Goal: Entertainment & Leisure: Browse casually

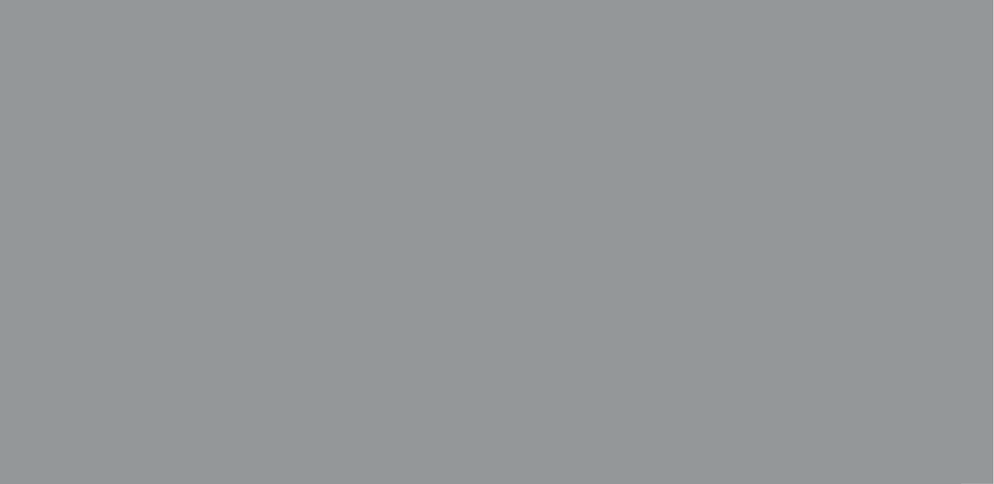
scroll to position [225, 0]
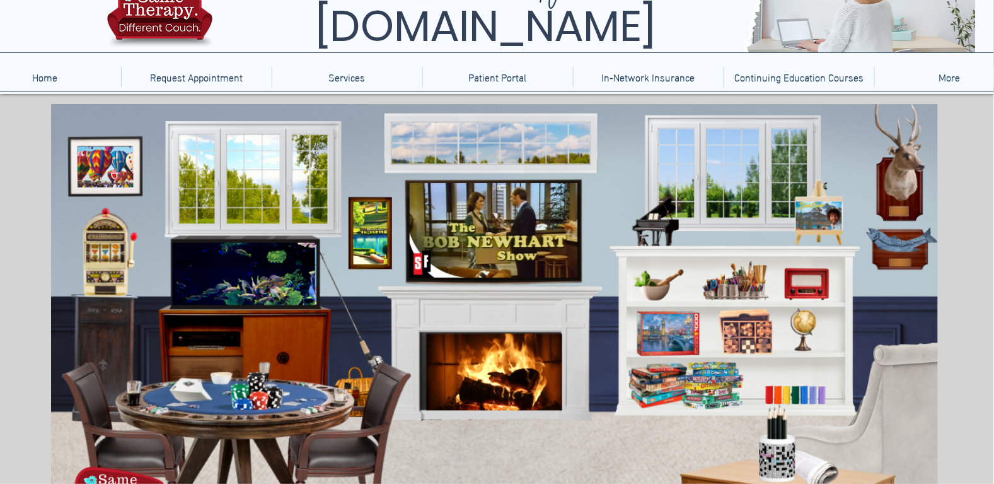
scroll to position [125, 0]
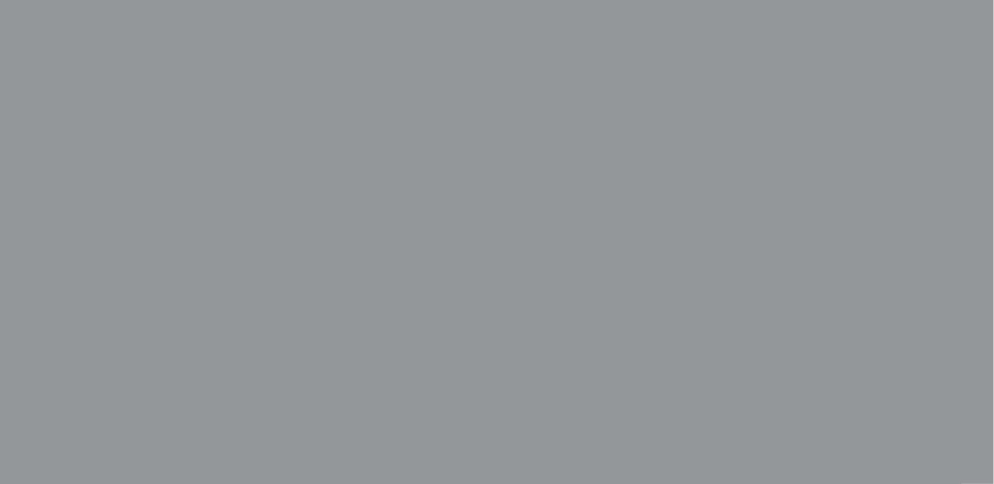
scroll to position [315, 0]
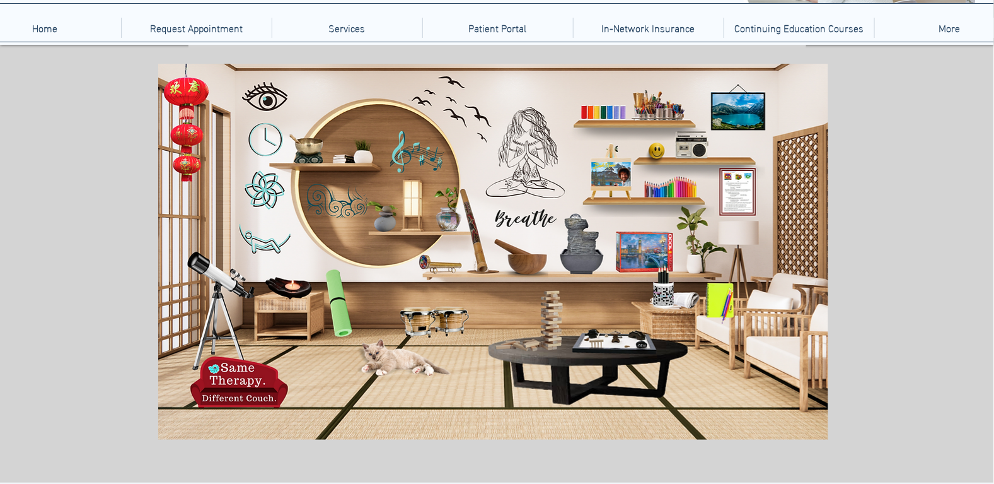
scroll to position [125, 0]
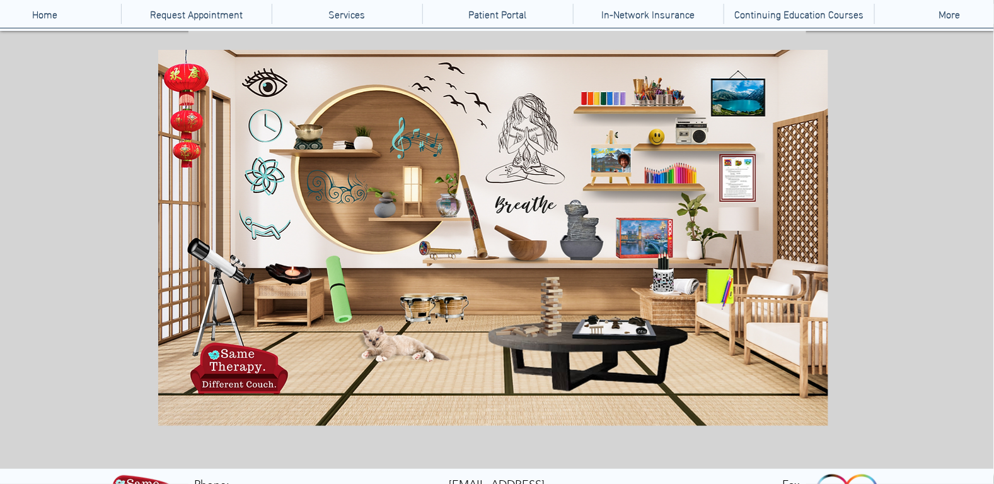
click at [549, 308] on icon "An image of a Jenga game when clicked brings you to an online version of Jenga." at bounding box center [549, 305] width 25 height 66
click at [653, 86] on icon "An image of paint brushes when clicked brings you to a sketch pad app." at bounding box center [658, 83] width 42 height 42
click at [903, 334] on div "main content" at bounding box center [497, 244] width 994 height 426
click at [655, 90] on icon "An image of paint brushes when clicked brings you to a sketch pad app." at bounding box center [658, 83] width 42 height 42
click at [215, 261] on icon "An image of a telescope when clicked brings you to a nebula designer game." at bounding box center [210, 288] width 47 height 104
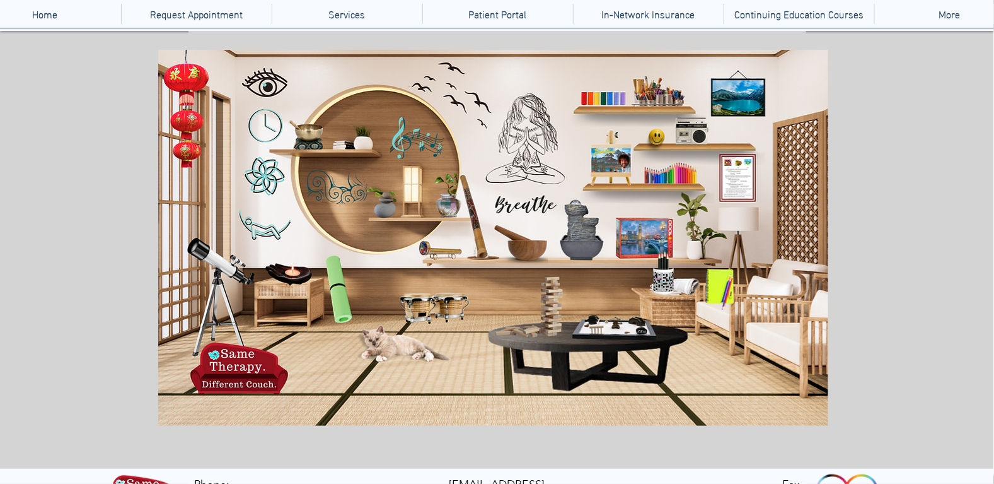
click at [593, 351] on img "main content" at bounding box center [493, 238] width 670 height 376
click at [578, 347] on img "main content" at bounding box center [493, 238] width 670 height 376
click at [625, 331] on icon "main content" at bounding box center [606, 323] width 66 height 25
click at [293, 271] on icon "main content" at bounding box center [292, 267] width 37 height 30
click at [637, 231] on icon "An image of a jigsaw puzzle box, when clicked brings you to a jigsaw puzzle gam…" at bounding box center [645, 233] width 57 height 39
